Goal: Find specific page/section: Find specific page/section

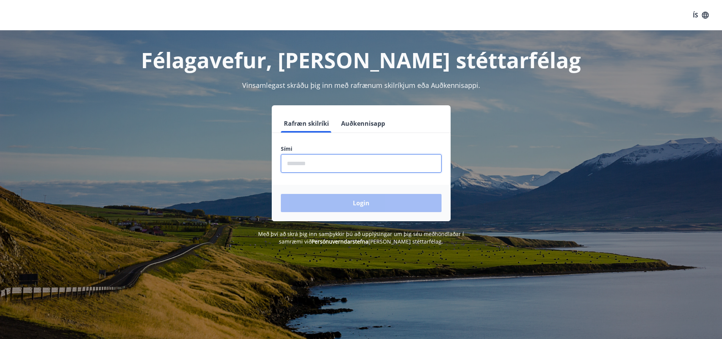
drag, startPoint x: 303, startPoint y: 163, endPoint x: 314, endPoint y: 165, distance: 11.5
click at [303, 163] on input "phone" at bounding box center [361, 163] width 161 height 19
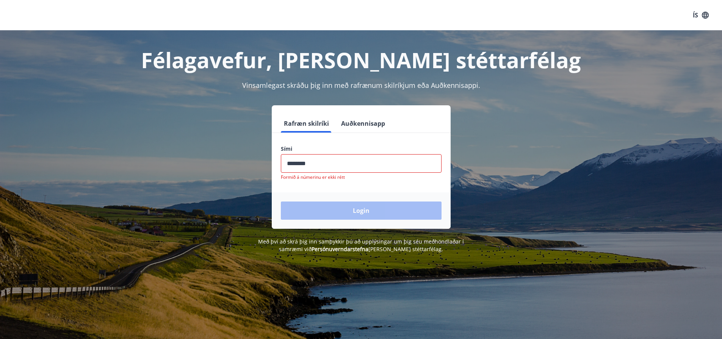
click at [362, 204] on div "Login" at bounding box center [361, 211] width 179 height 36
click at [315, 165] on input "phone" at bounding box center [361, 163] width 161 height 19
type input "*"
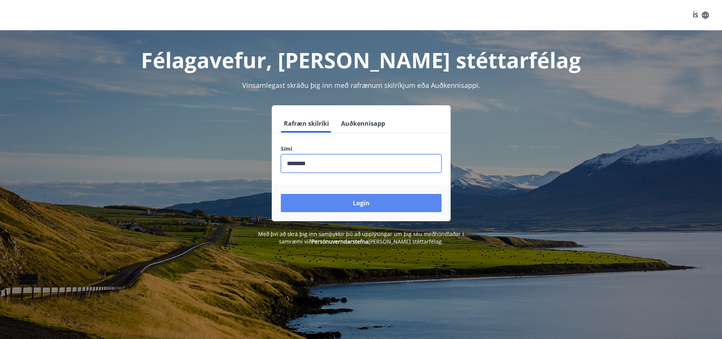
type input "********"
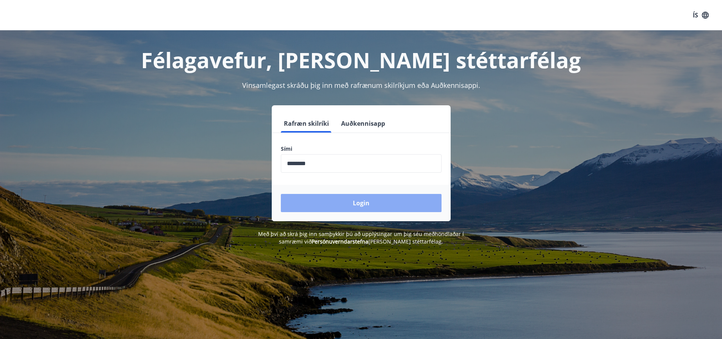
click at [378, 201] on button "Login" at bounding box center [361, 203] width 161 height 18
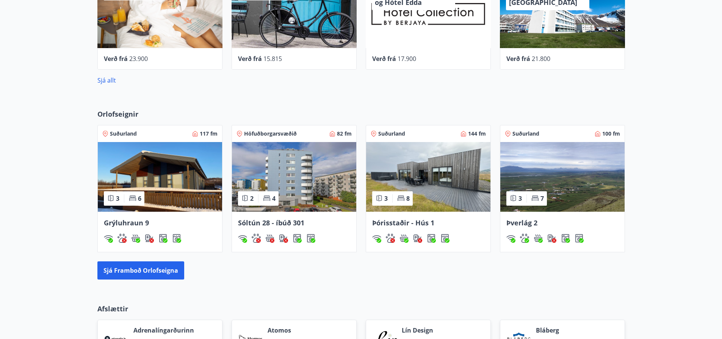
scroll to position [312, 0]
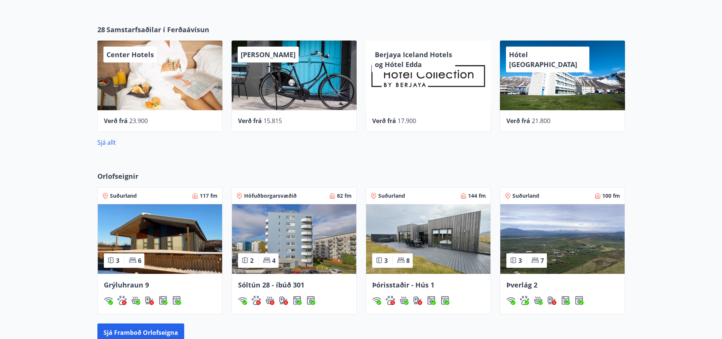
click at [436, 234] on img at bounding box center [428, 239] width 124 height 70
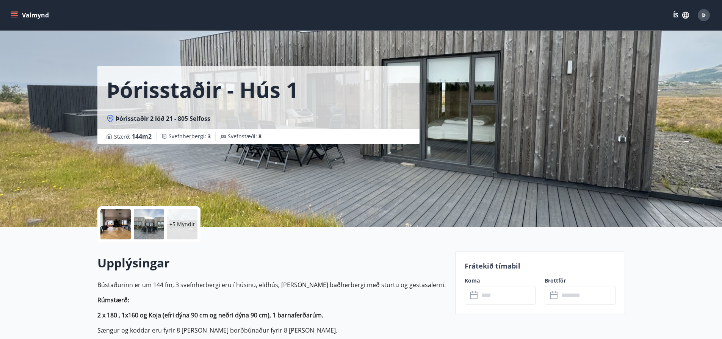
click at [110, 229] on div at bounding box center [115, 224] width 30 height 30
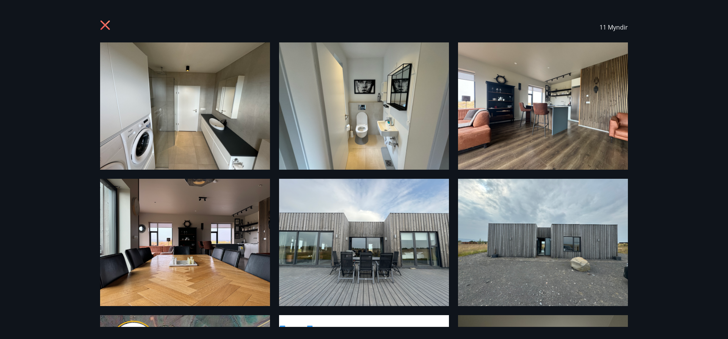
click at [96, 23] on div "11 Myndir" at bounding box center [364, 27] width 546 height 30
click at [99, 25] on div "11 Myndir" at bounding box center [364, 27] width 546 height 30
click at [102, 26] on icon at bounding box center [106, 26] width 12 height 12
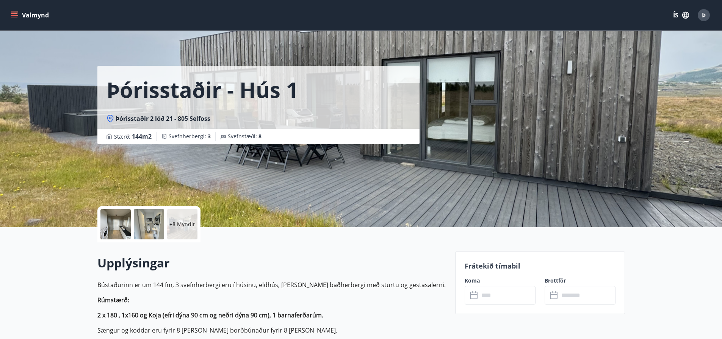
click at [184, 221] on p "+8 Myndir" at bounding box center [182, 225] width 26 height 8
